Goal: Information Seeking & Learning: Learn about a topic

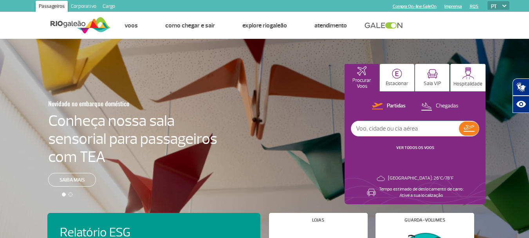
click at [116, 5] on link "Cargo" at bounding box center [108, 7] width 19 height 13
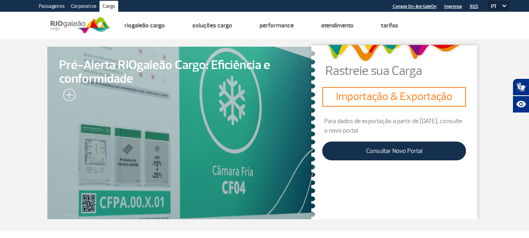
click at [80, 4] on link "Corporativo" at bounding box center [84, 7] width 32 height 13
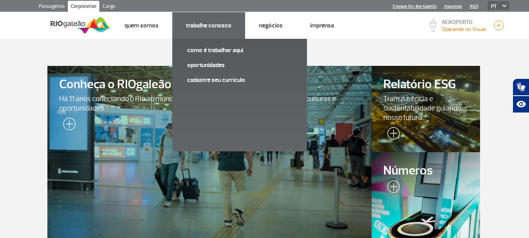
click at [201, 23] on link "Trabalhe Conosco" at bounding box center [208, 26] width 45 height 8
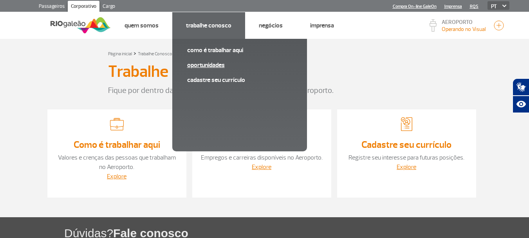
click at [208, 63] on link "Oportunidades" at bounding box center [239, 65] width 105 height 9
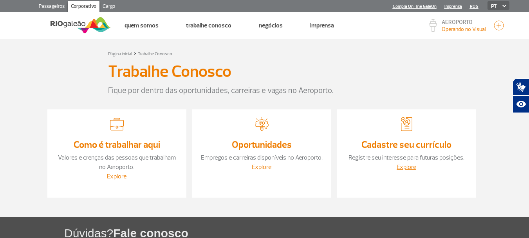
click at [258, 166] on link "Explore" at bounding box center [262, 167] width 20 height 8
